Goal: Task Accomplishment & Management: Manage account settings

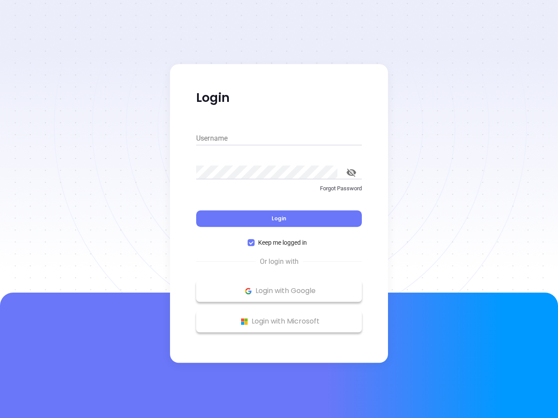
click at [279, 209] on div "Login" at bounding box center [279, 213] width 166 height 27
click at [279, 139] on input "Username" at bounding box center [279, 139] width 166 height 14
click at [351, 173] on icon "toggle password visibility" at bounding box center [352, 173] width 10 height 8
click at [279, 219] on span "Login" at bounding box center [279, 218] width 15 height 7
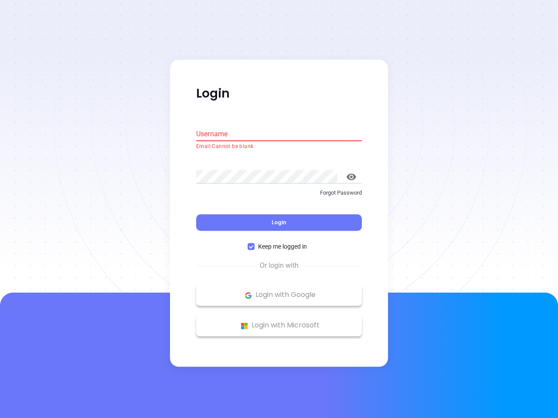
click at [279, 243] on span "Keep me logged in" at bounding box center [283, 247] width 56 height 10
click at [255, 244] on input "Keep me logged in" at bounding box center [251, 247] width 7 height 7
checkbox input "false"
click at [279, 291] on p "Login with Google" at bounding box center [279, 295] width 157 height 13
click at [279, 322] on p "Login with Microsoft" at bounding box center [279, 326] width 157 height 13
